Goal: Navigation & Orientation: Find specific page/section

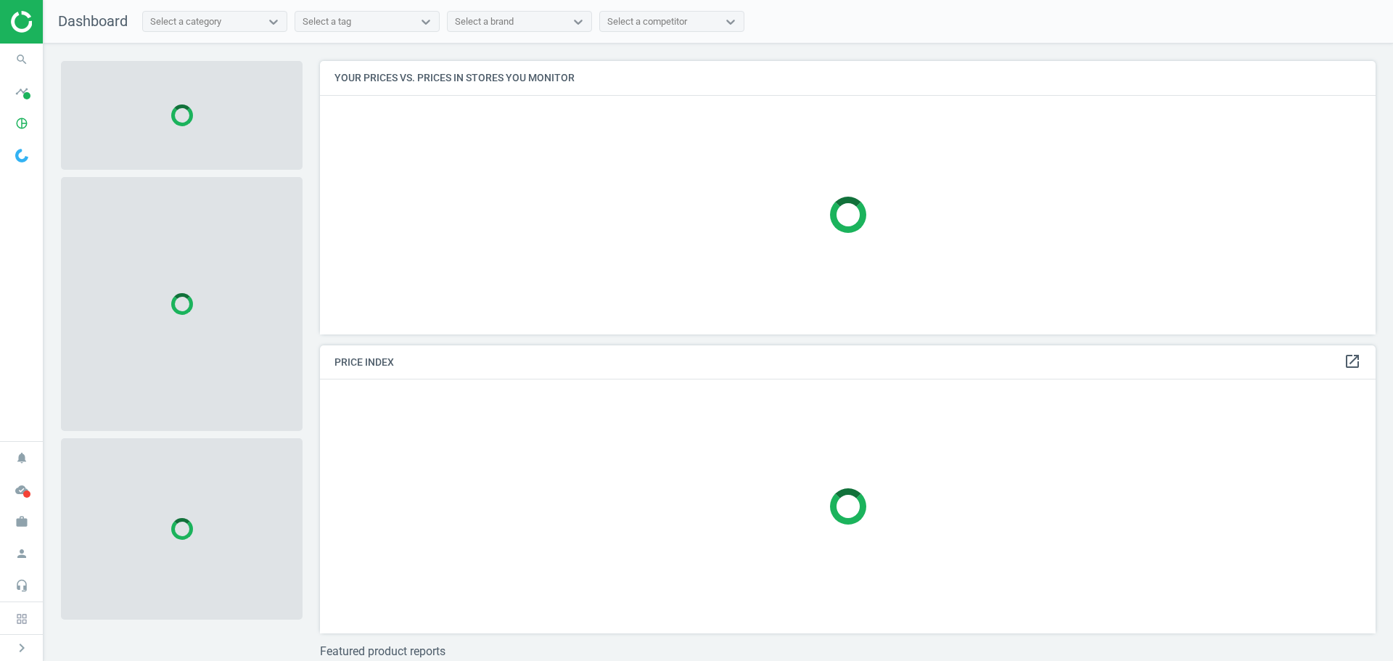
scroll to position [295, 1067]
click at [15, 120] on icon "pie_chart_outlined" at bounding box center [22, 124] width 28 height 28
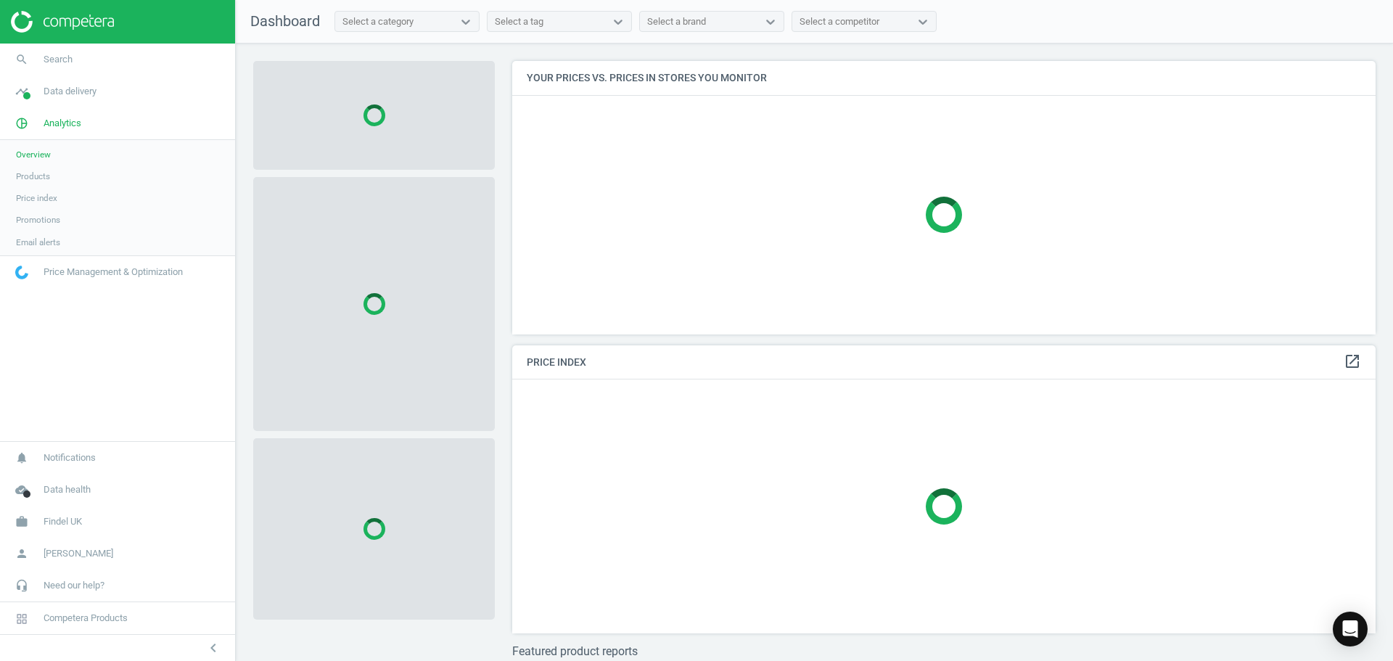
scroll to position [295, 875]
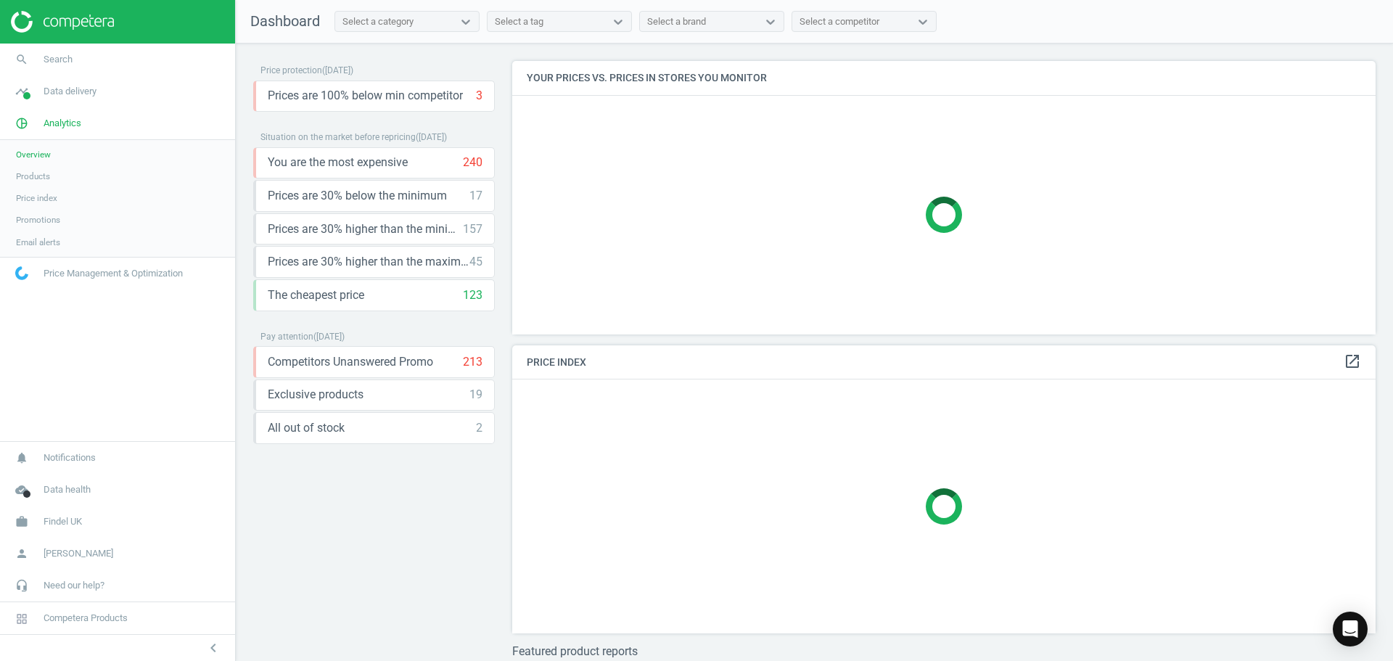
click at [44, 181] on span "Products" at bounding box center [33, 177] width 34 height 12
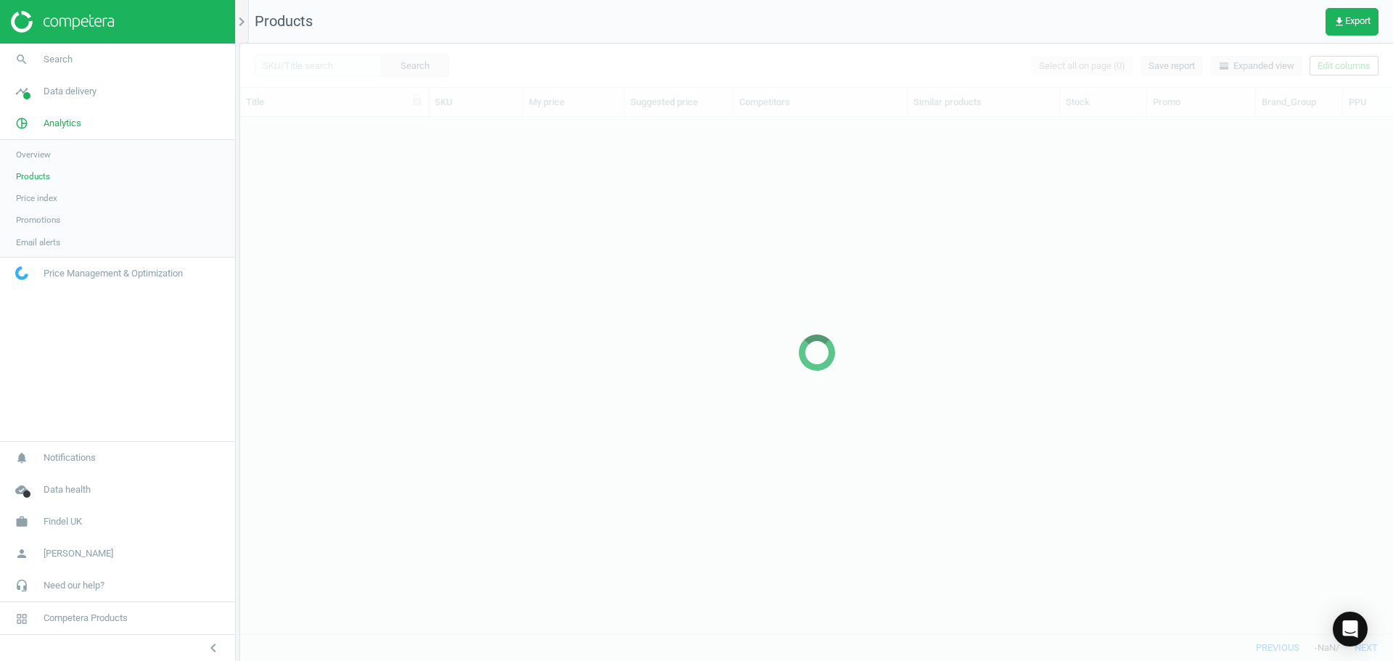
scroll to position [495, 1142]
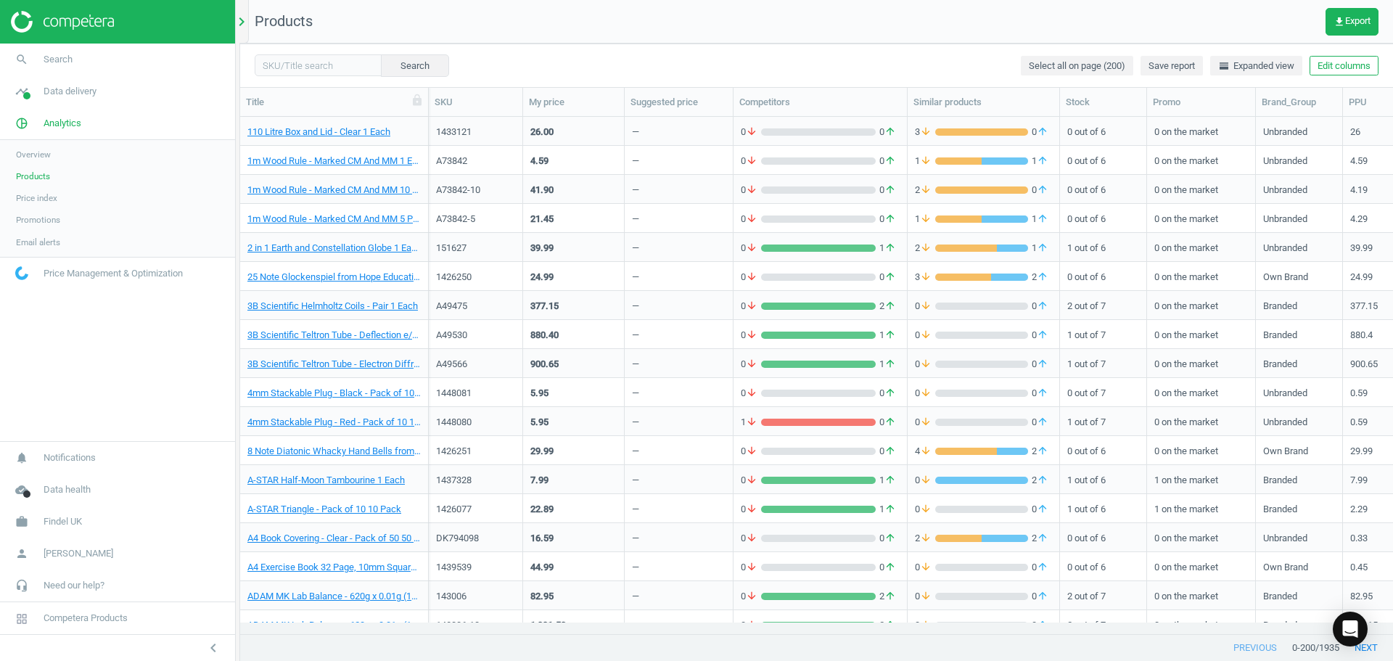
click at [246, 22] on icon "chevron_right" at bounding box center [241, 21] width 17 height 17
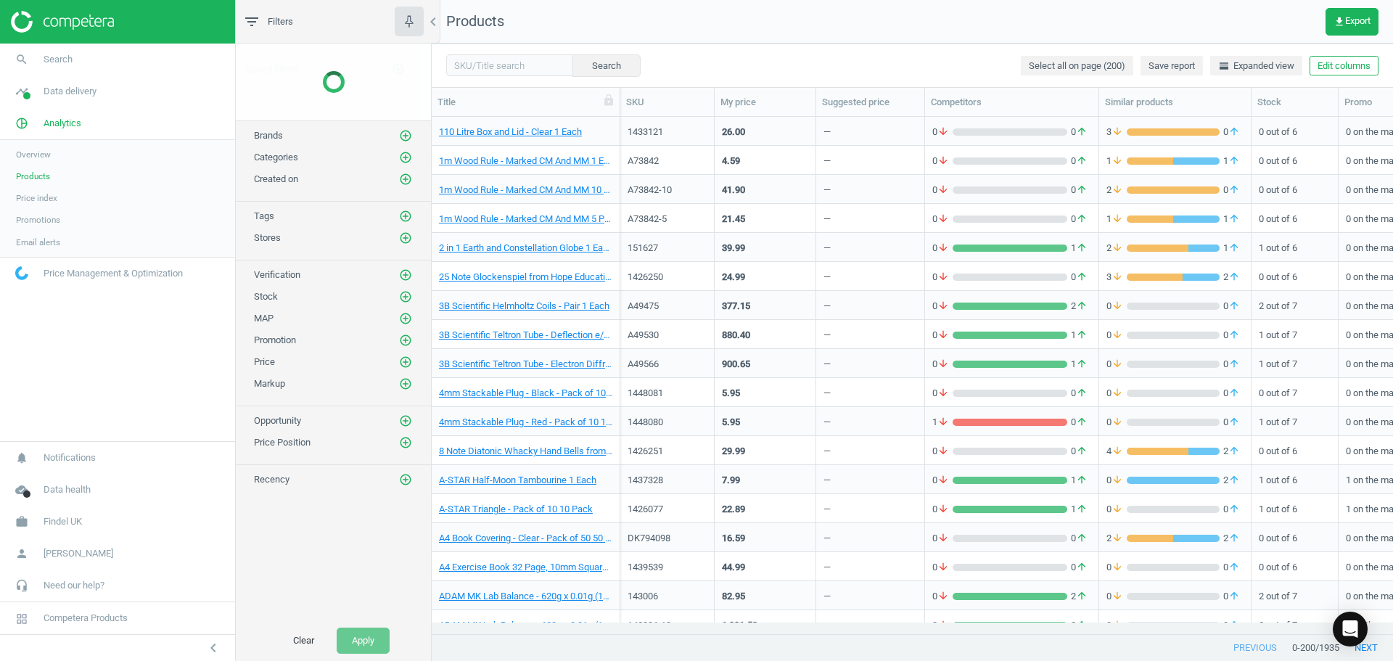
scroll to position [495, 951]
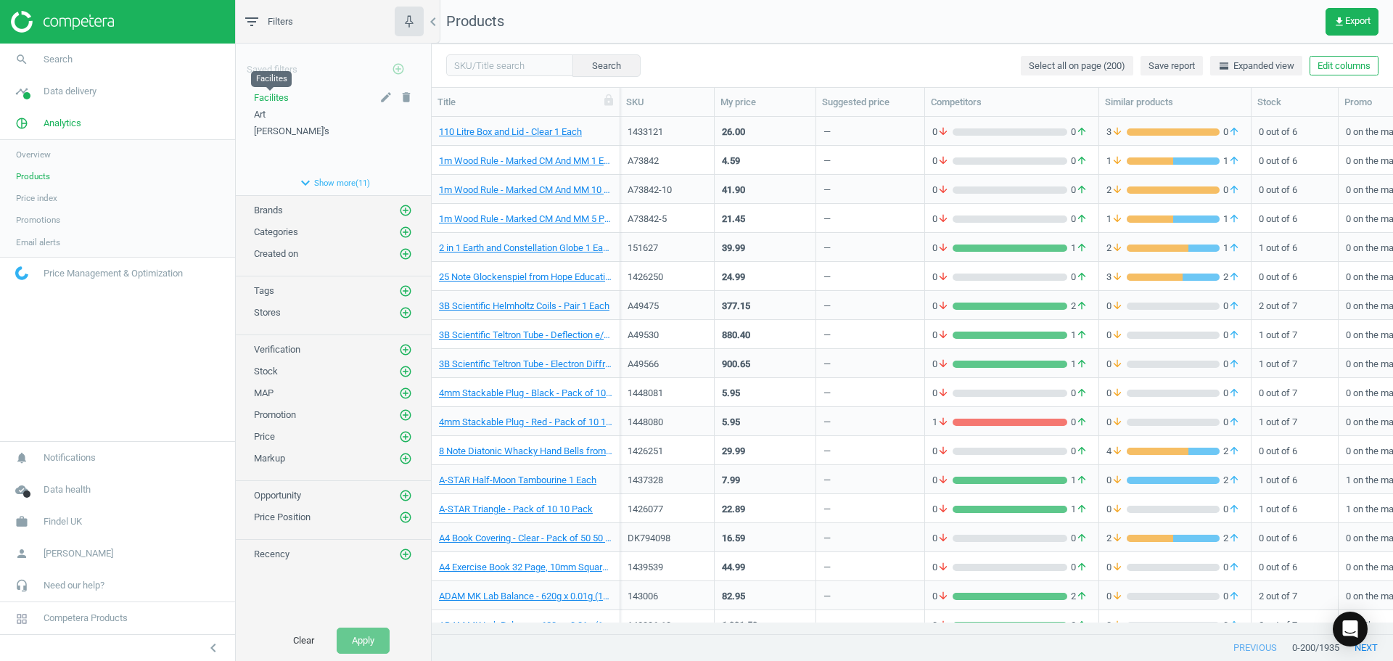
click at [282, 102] on span "Facilites" at bounding box center [271, 97] width 35 height 11
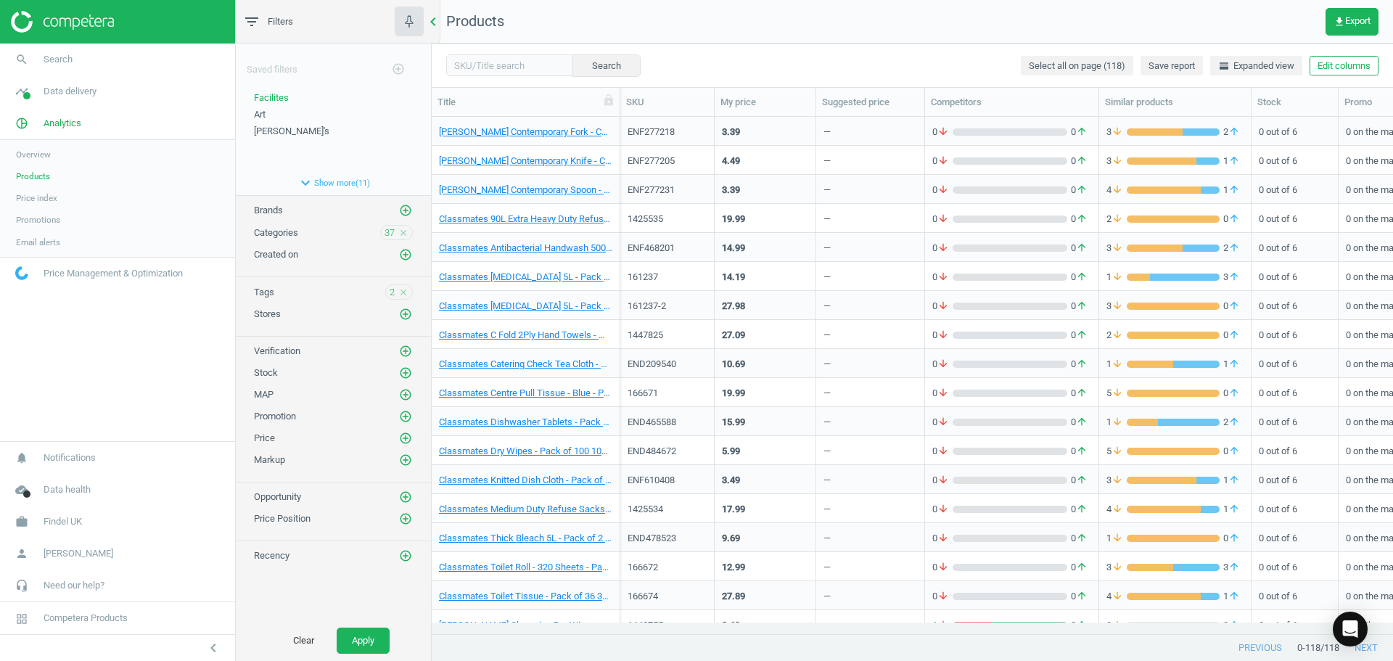
click at [439, 17] on icon "chevron_left" at bounding box center [432, 21] width 17 height 17
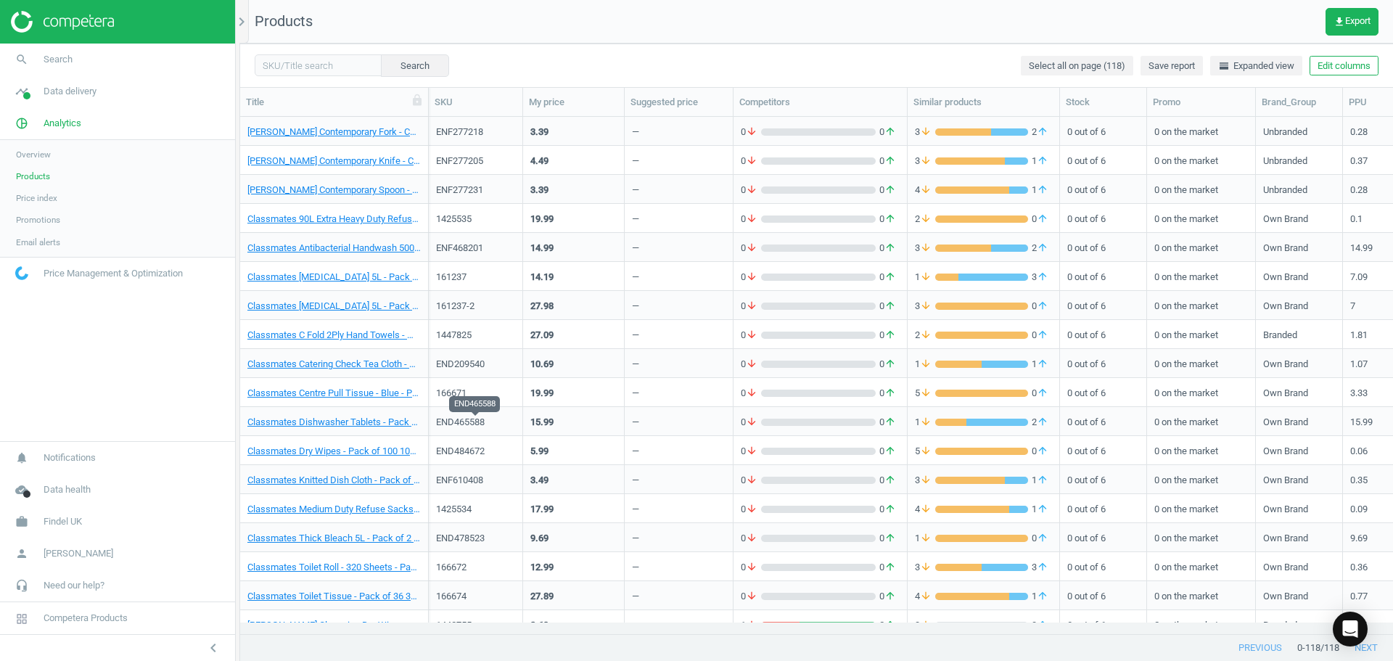
click at [479, 418] on div "END465588" at bounding box center [475, 422] width 79 height 13
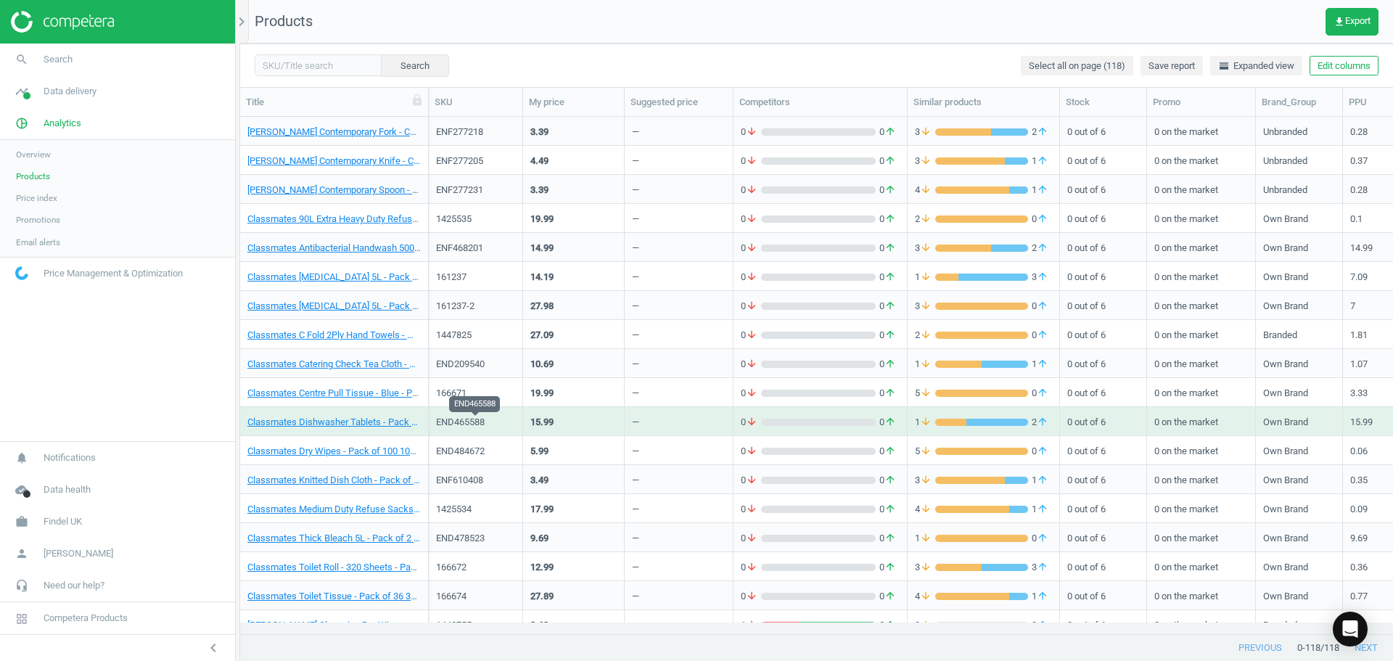
click at [480, 425] on div "END465588" at bounding box center [475, 422] width 79 height 13
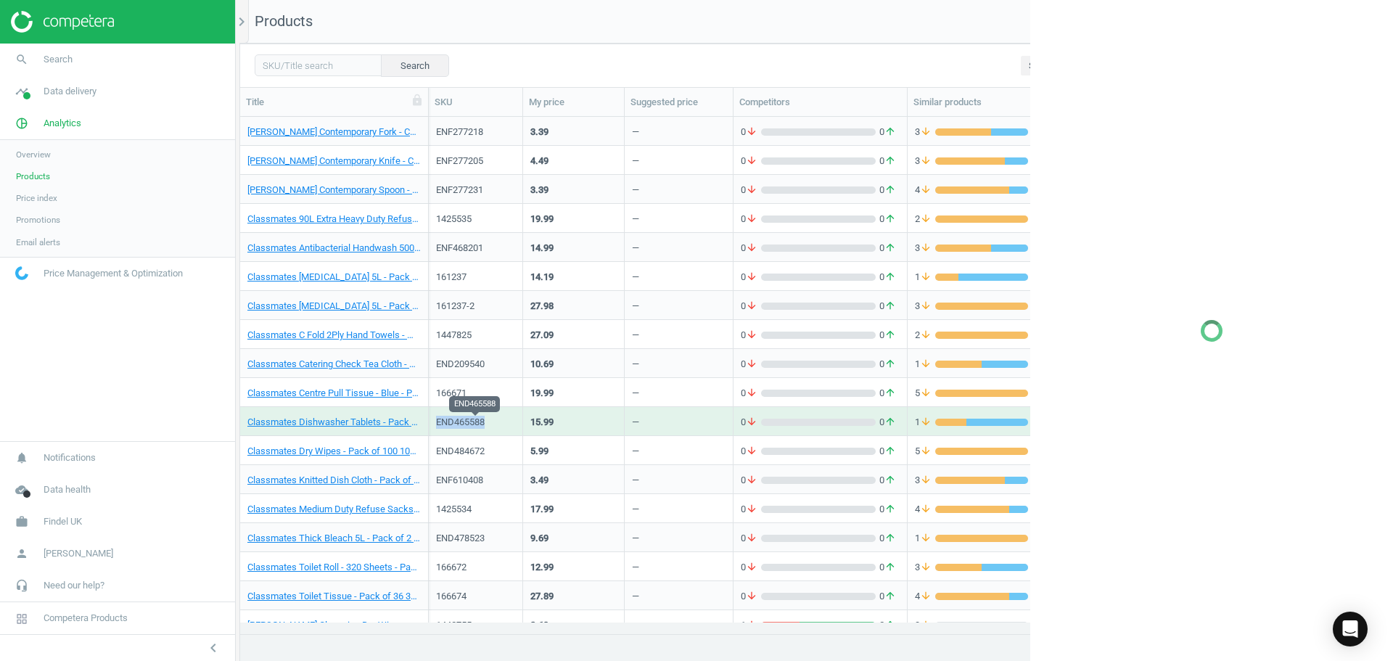
click at [480, 425] on div "END465588" at bounding box center [475, 422] width 79 height 13
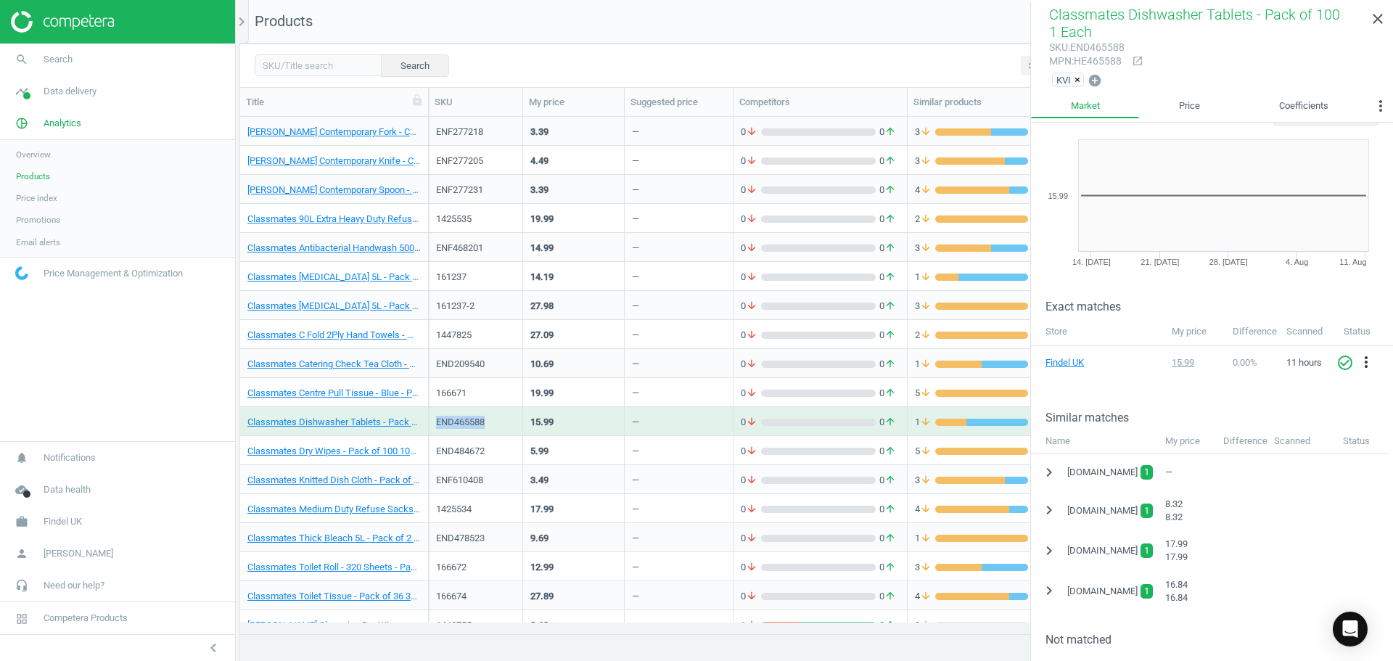
scroll to position [73, 0]
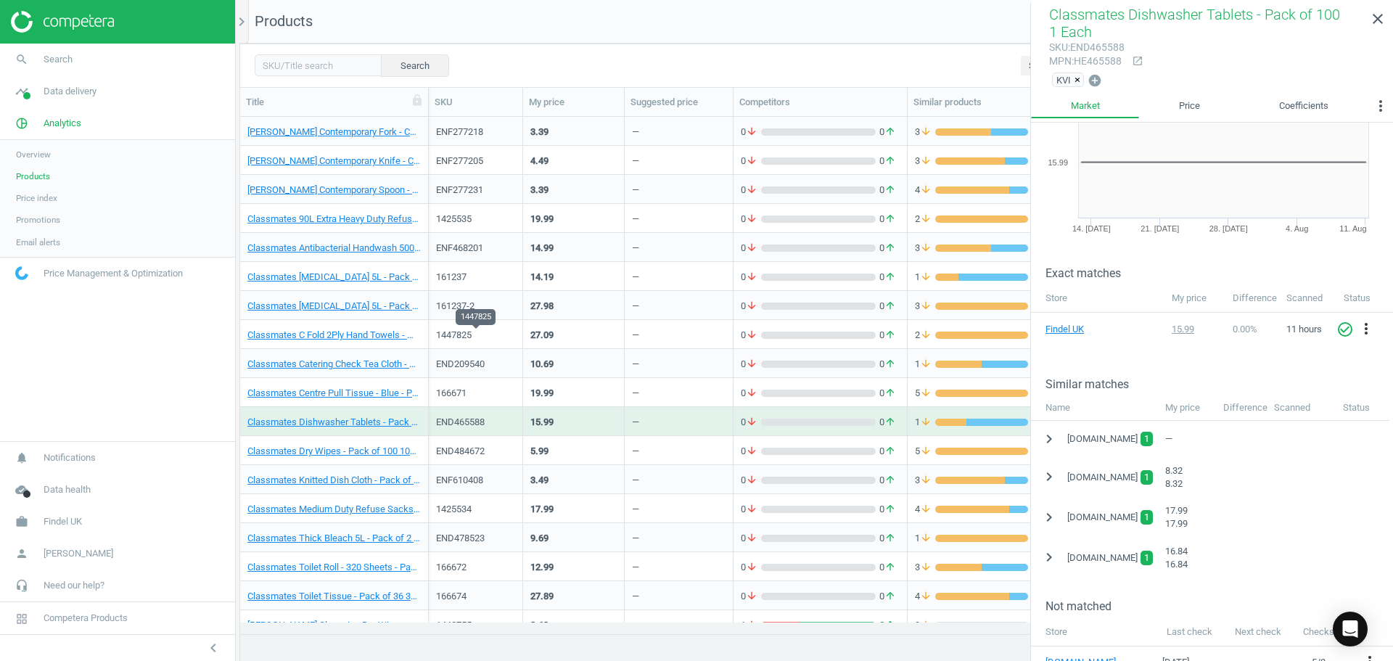
click at [456, 329] on div "1447825" at bounding box center [475, 335] width 79 height 13
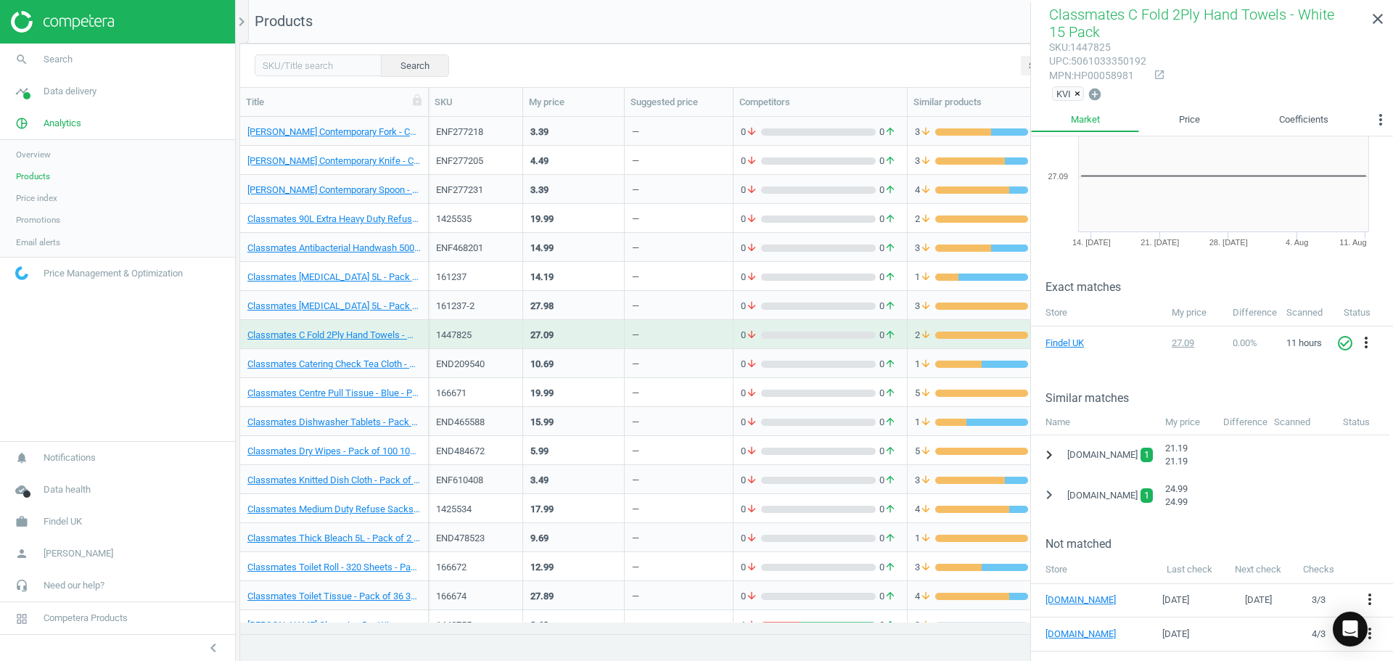
click at [1048, 448] on icon "chevron_right" at bounding box center [1049, 454] width 17 height 17
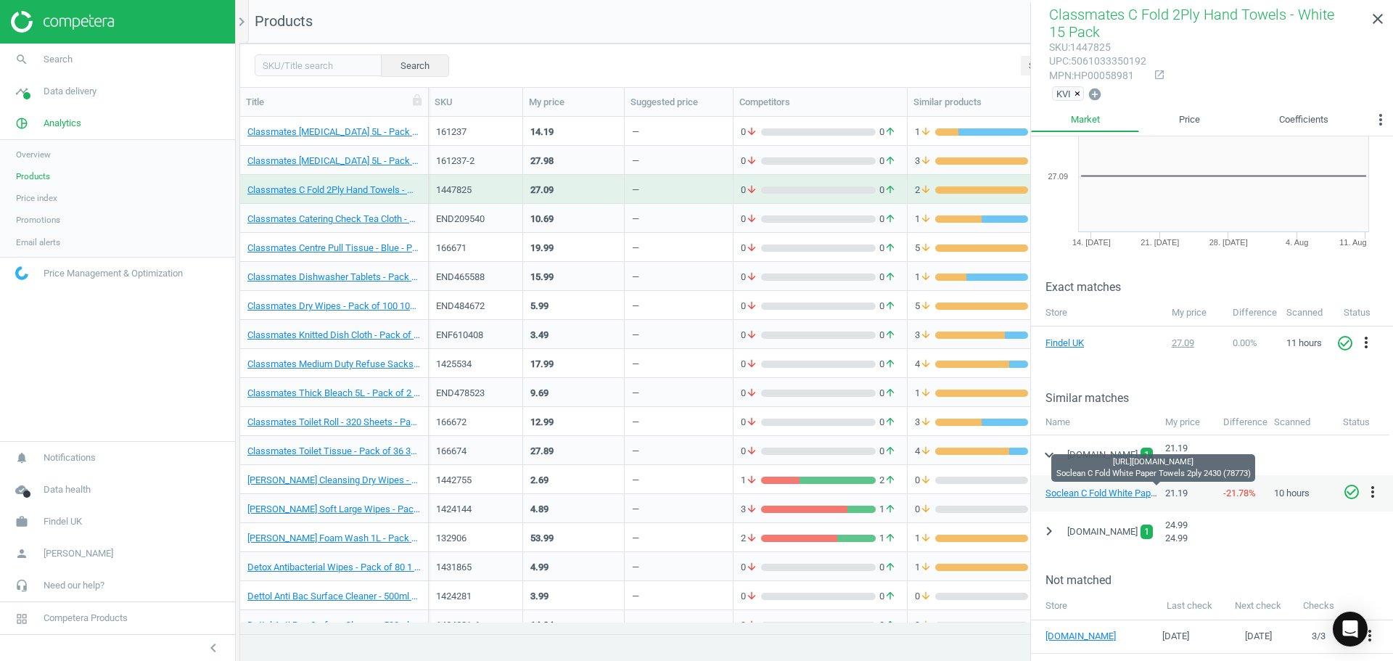
scroll to position [218, 0]
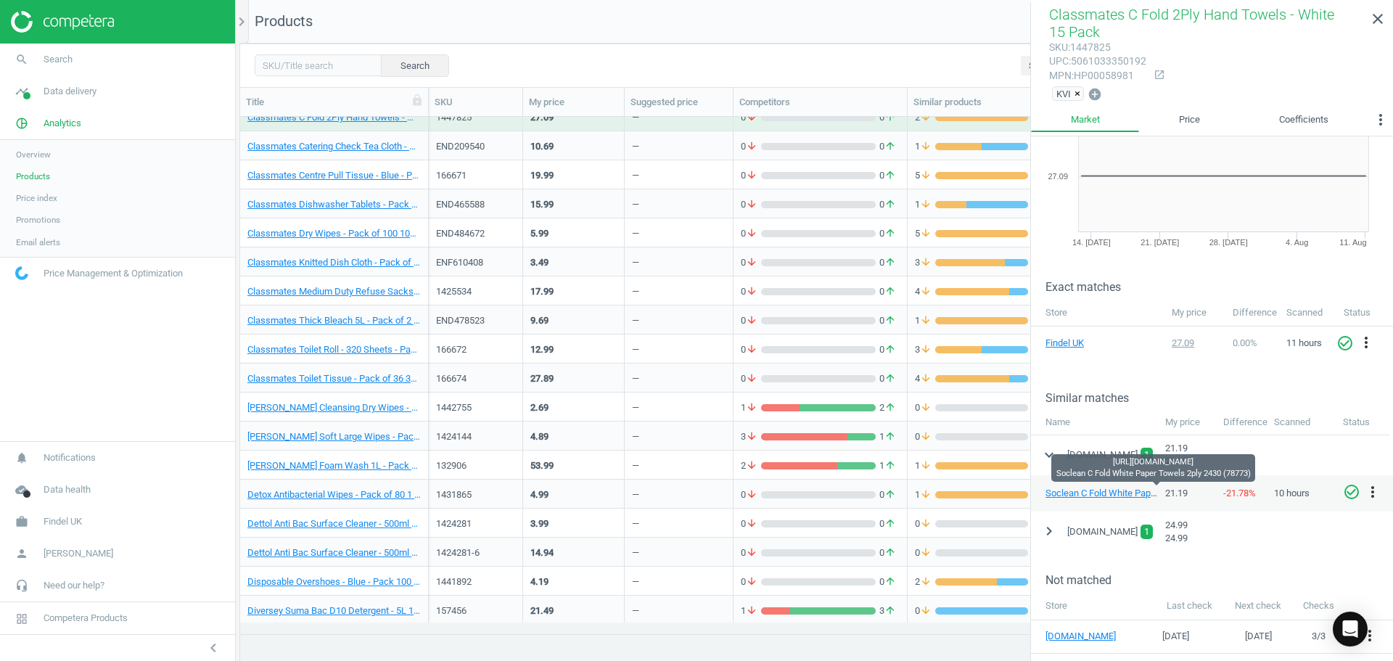
click at [481, 458] on div "132906" at bounding box center [475, 464] width 79 height 25
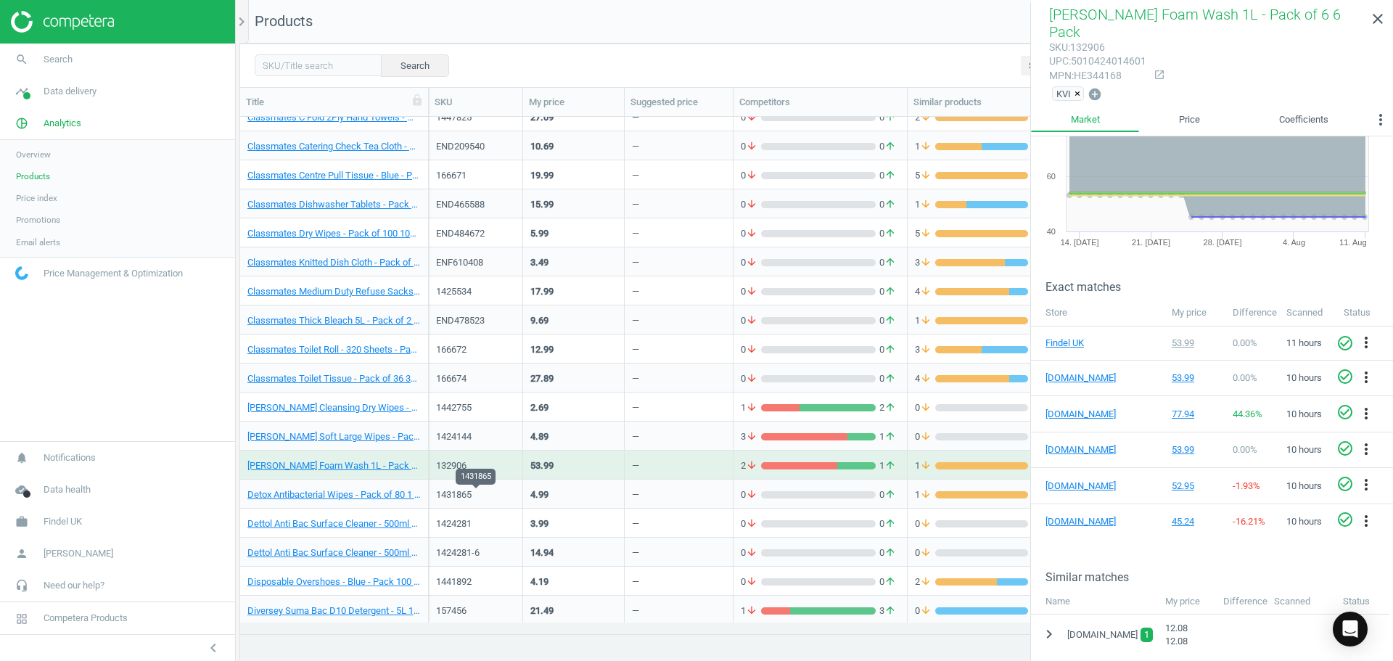
click at [472, 491] on div "1431865" at bounding box center [475, 494] width 79 height 13
